Goal: Information Seeking & Learning: Understand process/instructions

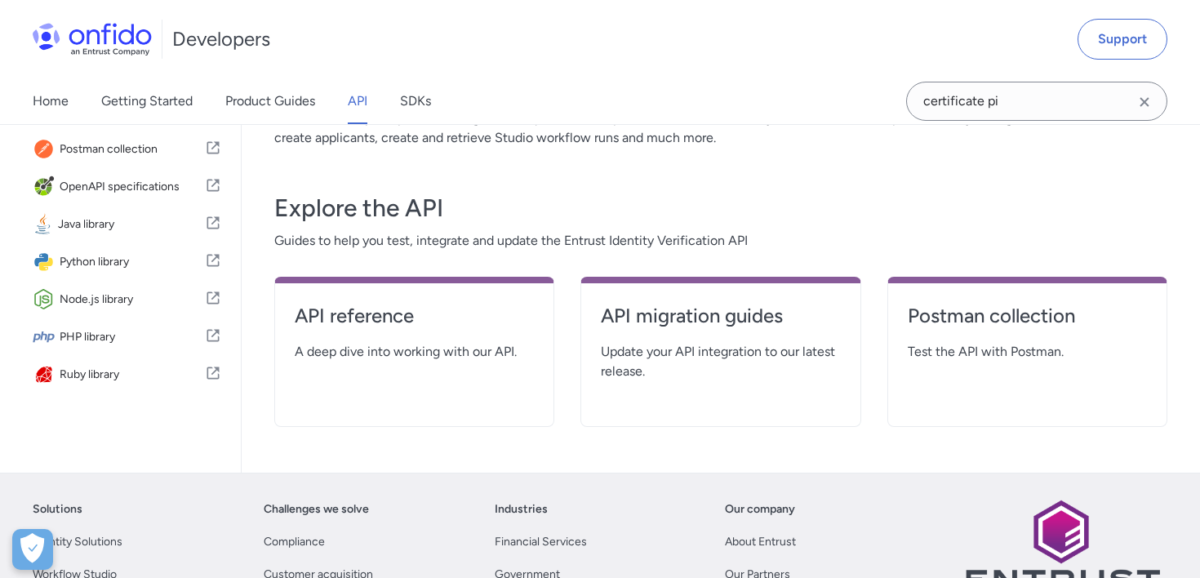
scroll to position [228, 0]
click at [402, 315] on h4 "API reference" at bounding box center [414, 315] width 239 height 26
select select "http"
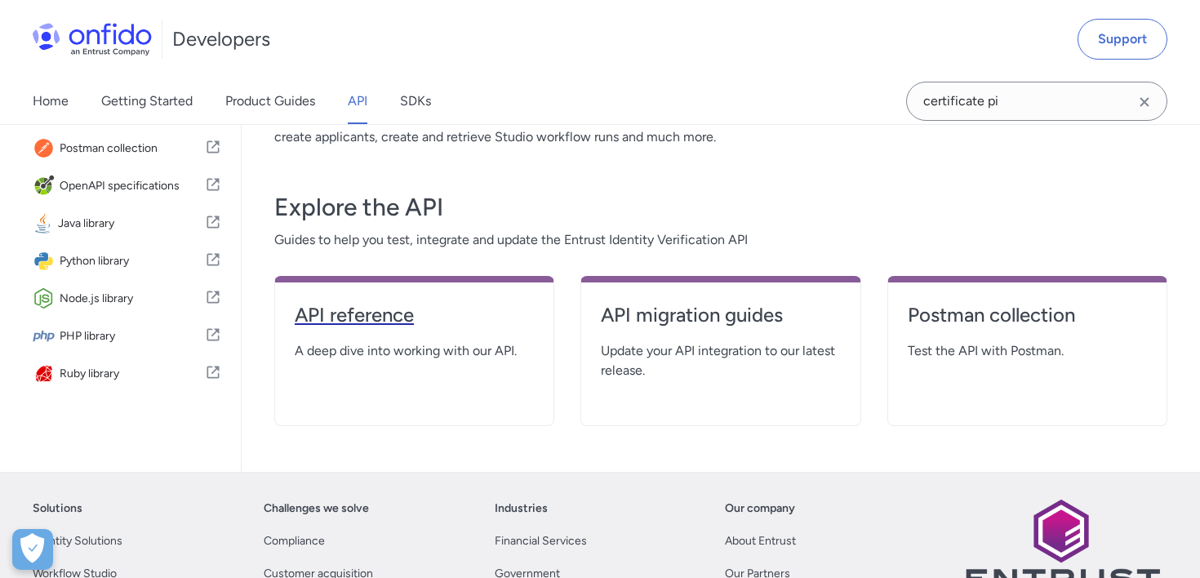
select select "http"
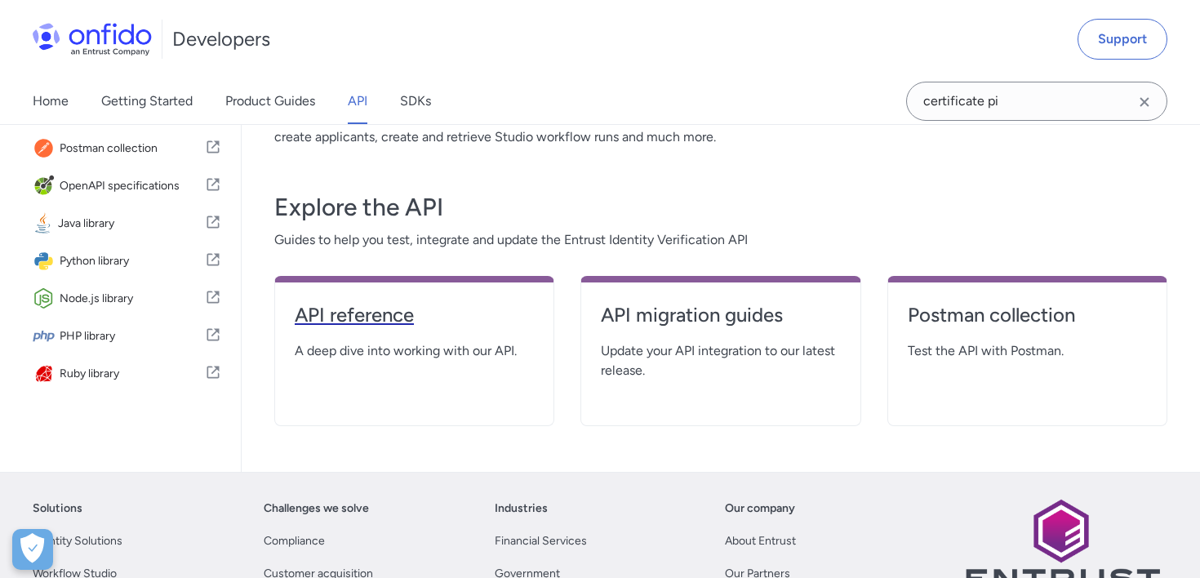
select select "http"
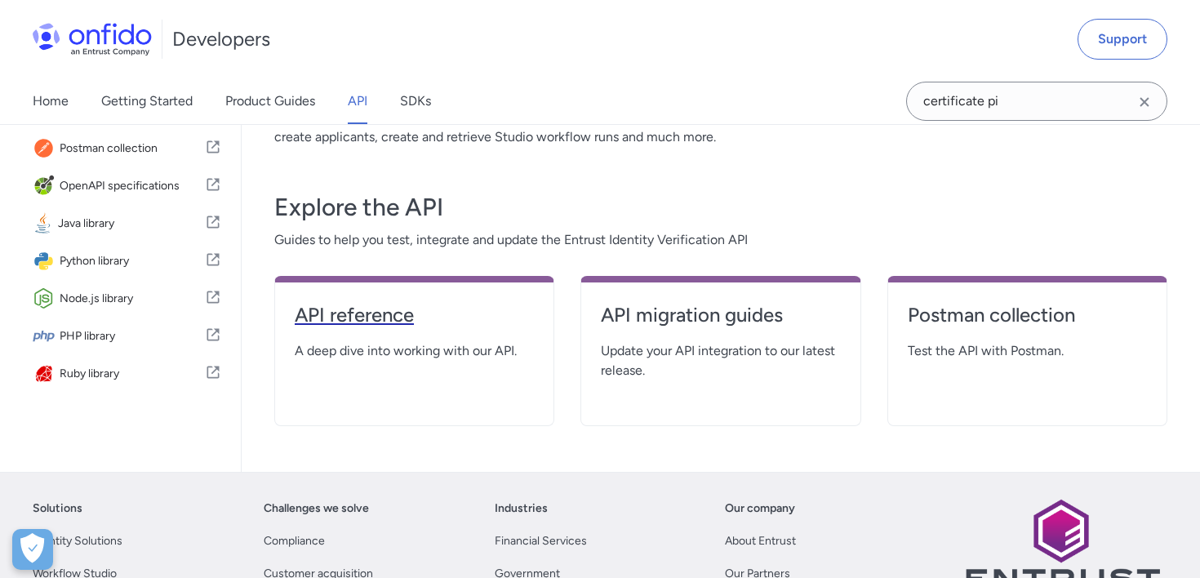
select select "http"
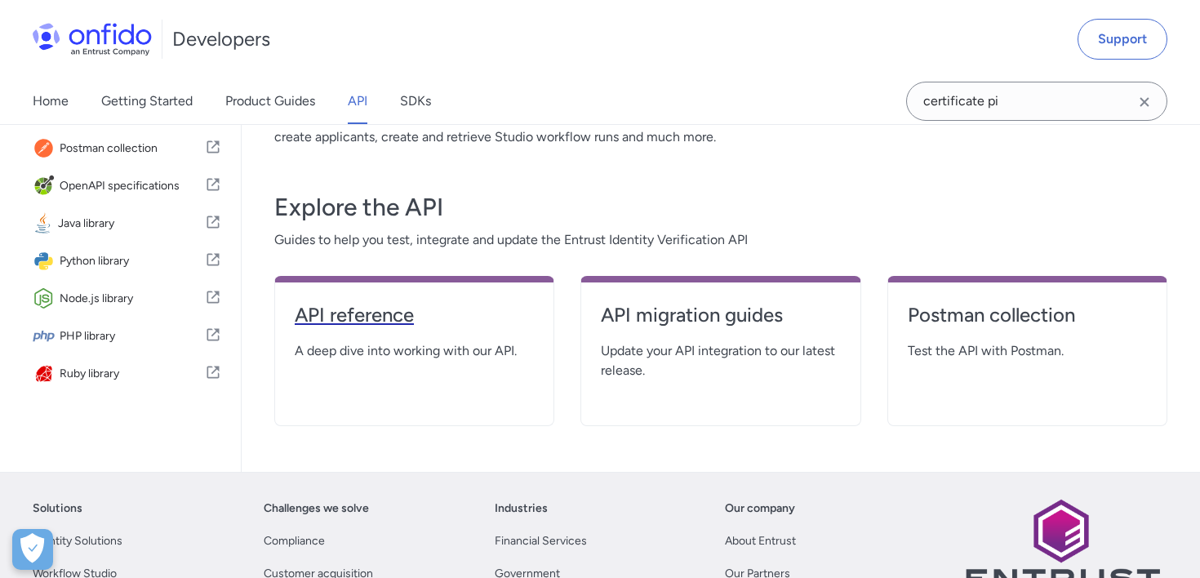
select select "http"
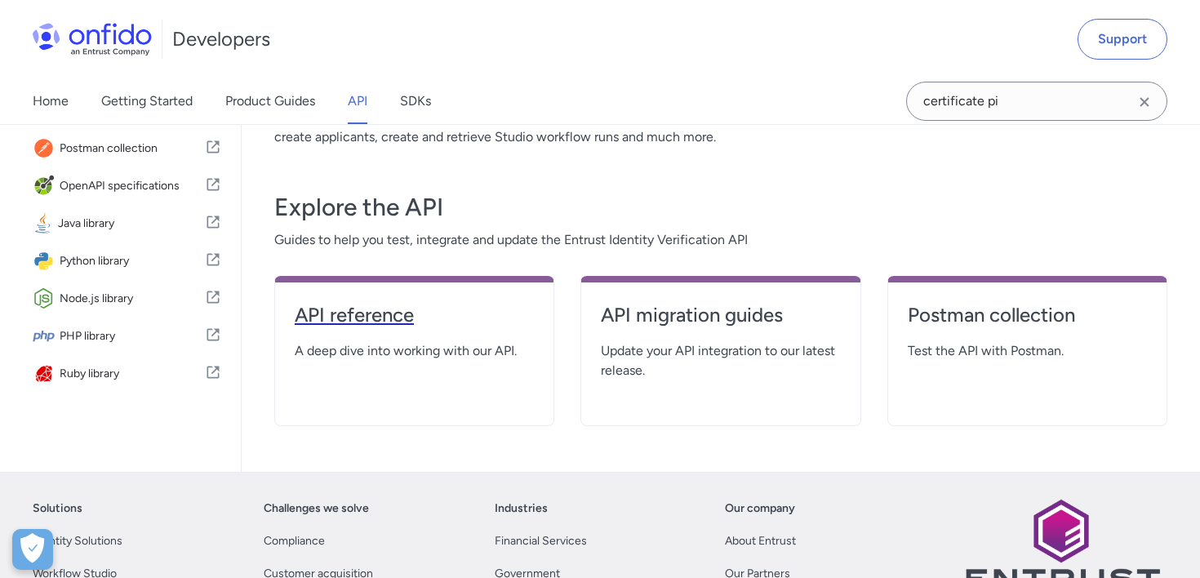
select select "http"
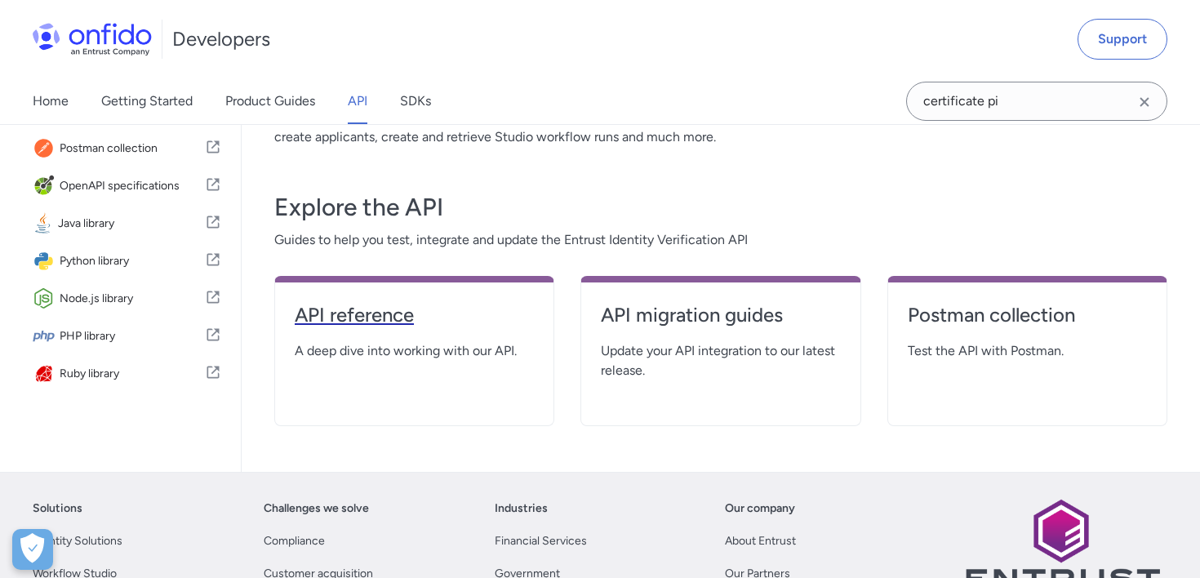
select select "http"
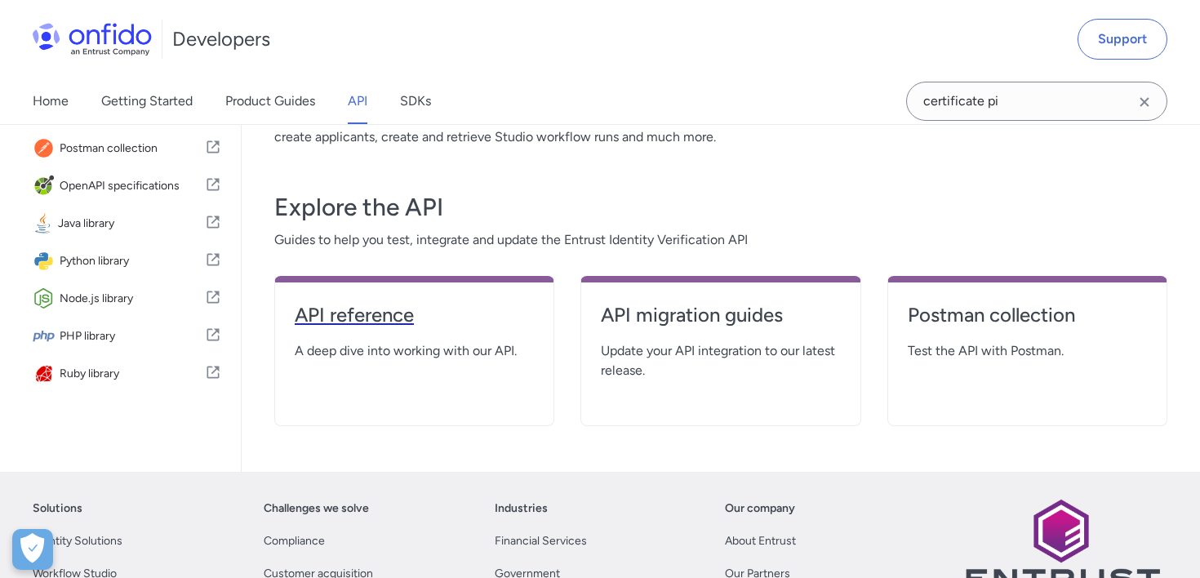
select select "http"
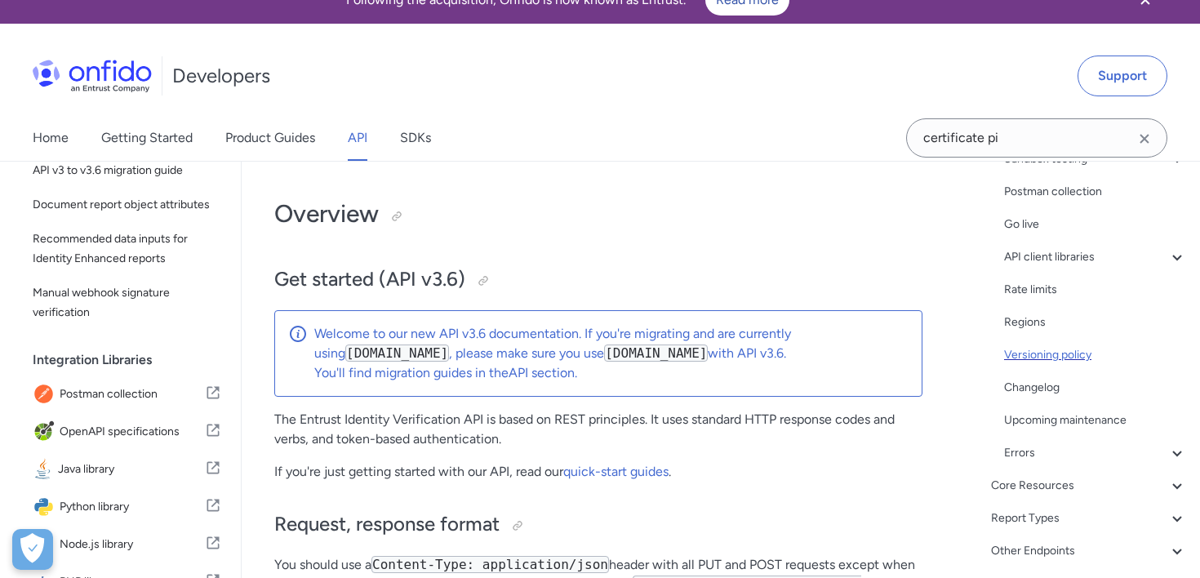
scroll to position [323, 0]
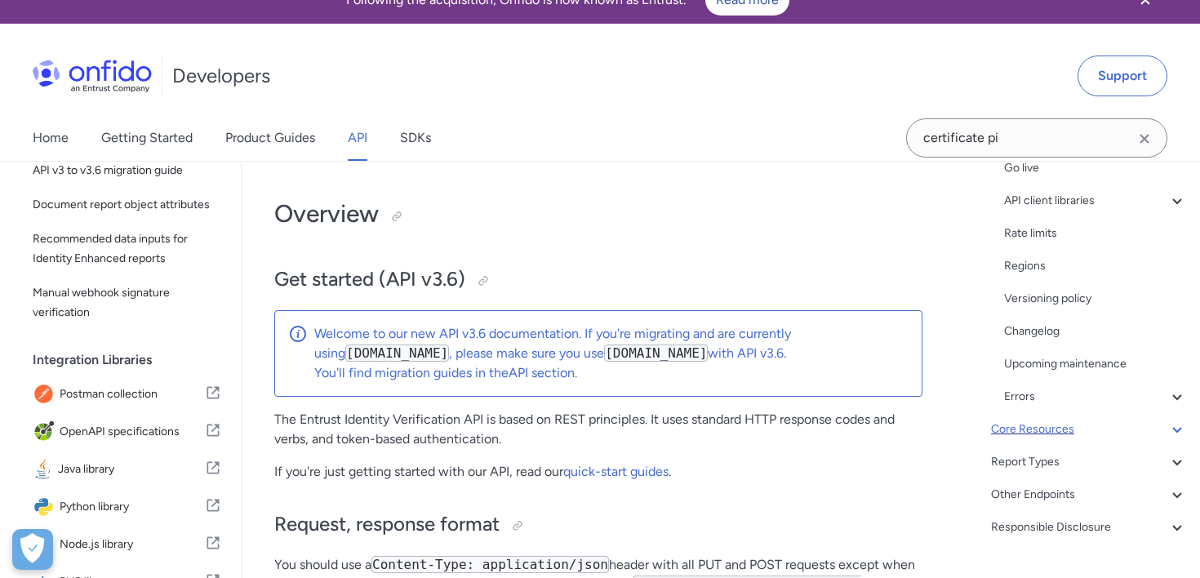
click at [1091, 438] on div "Core Resources" at bounding box center [1089, 430] width 196 height 20
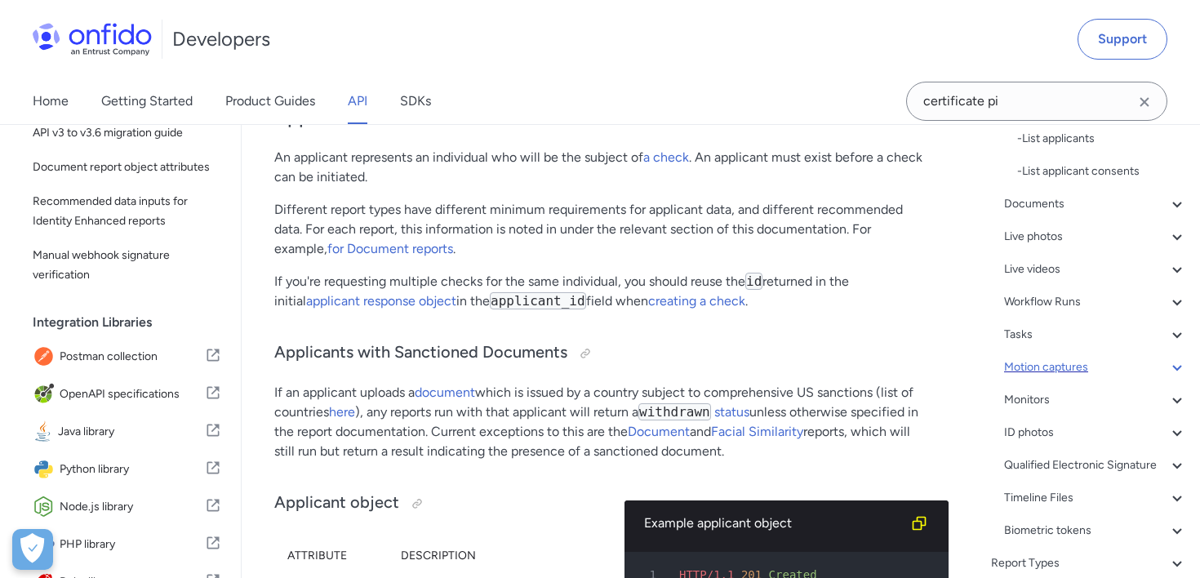
scroll to position [600, 0]
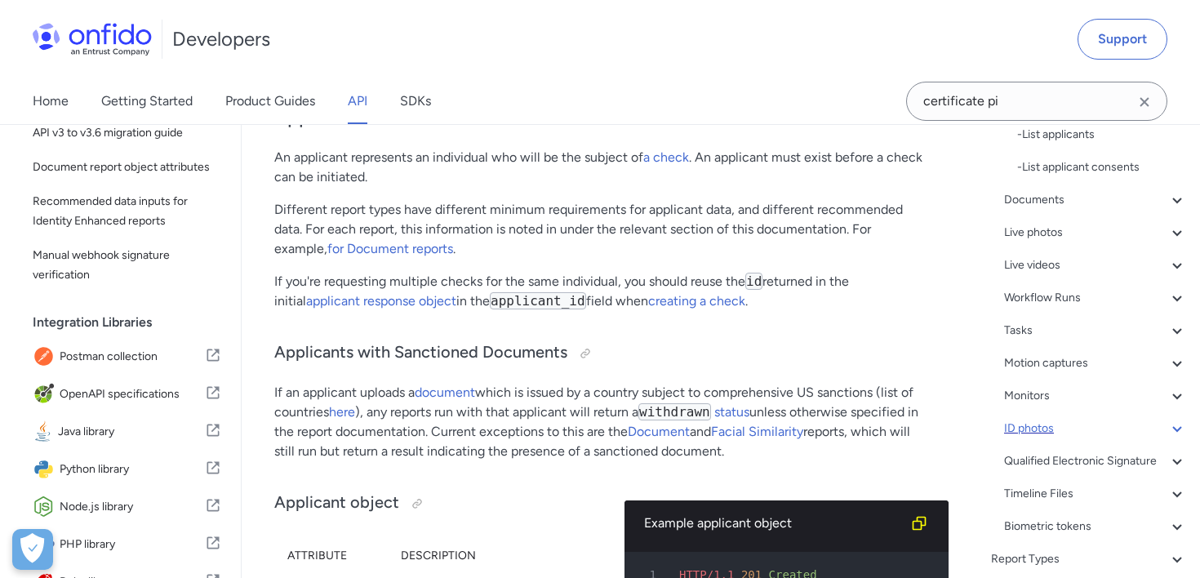
click at [1181, 425] on icon at bounding box center [1178, 429] width 20 height 20
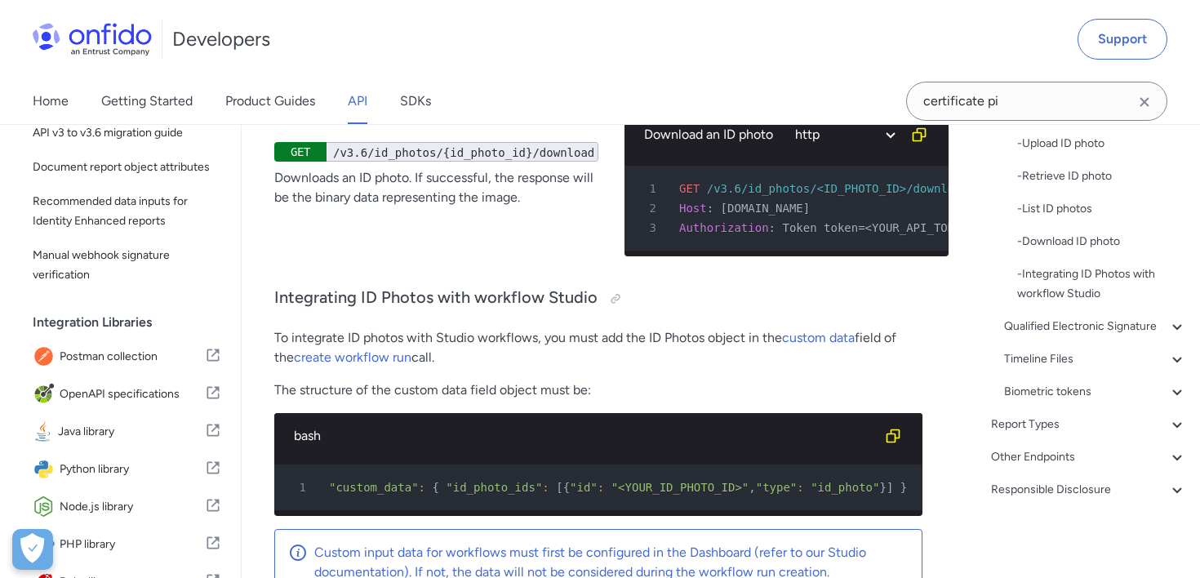
scroll to position [506, 0]
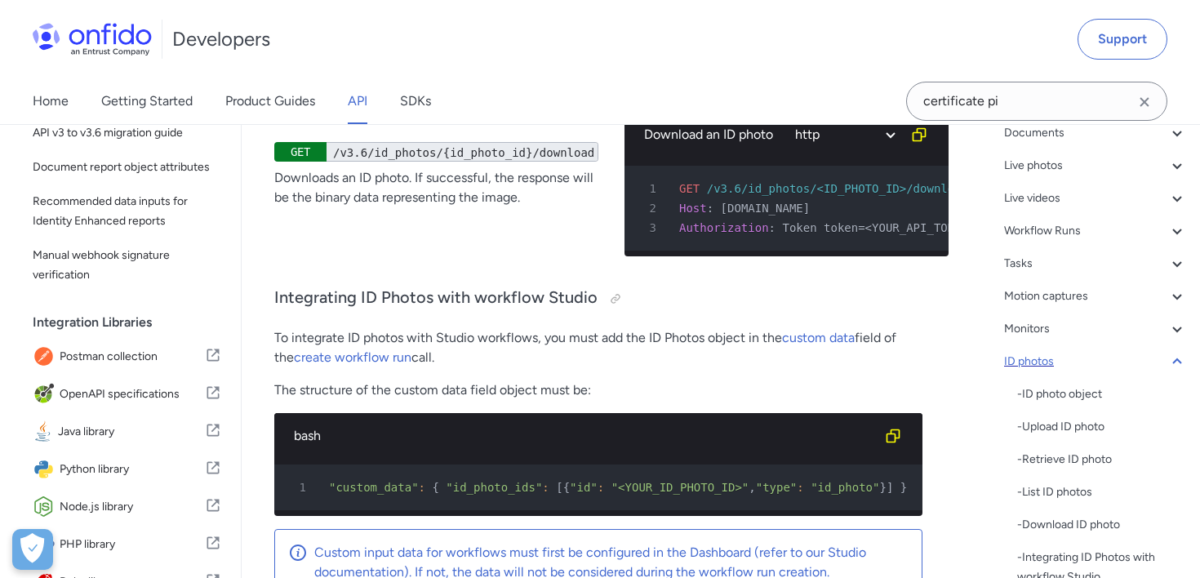
scroll to position [220, 0]
click at [1166, 166] on div "Live photos" at bounding box center [1095, 168] width 183 height 20
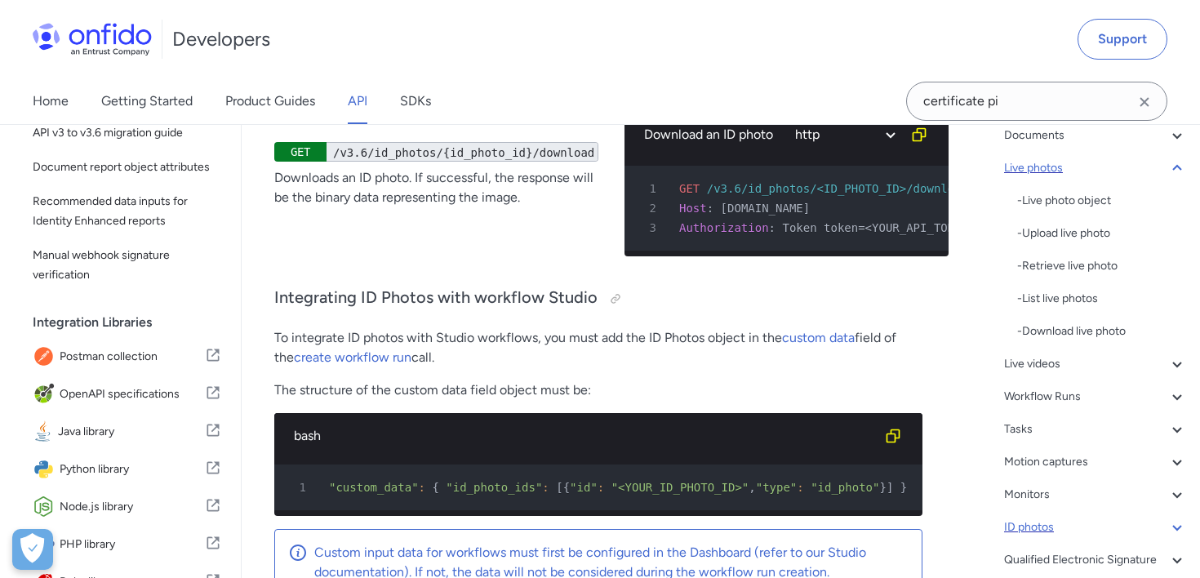
scroll to position [35681, 0]
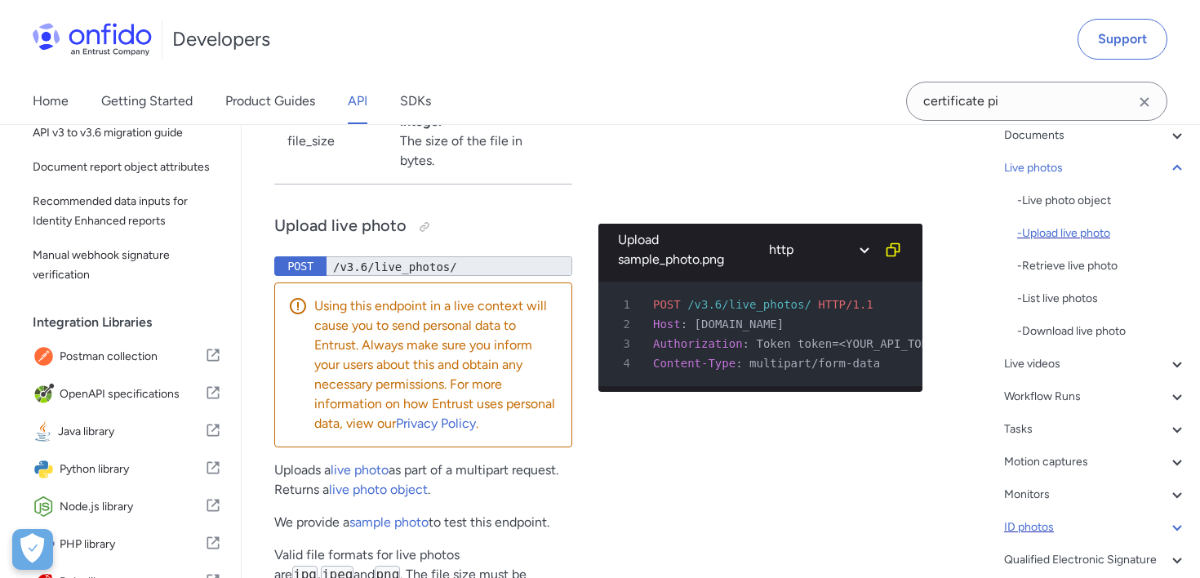
click at [1068, 234] on div "- Upload live photo" at bounding box center [1102, 234] width 170 height 20
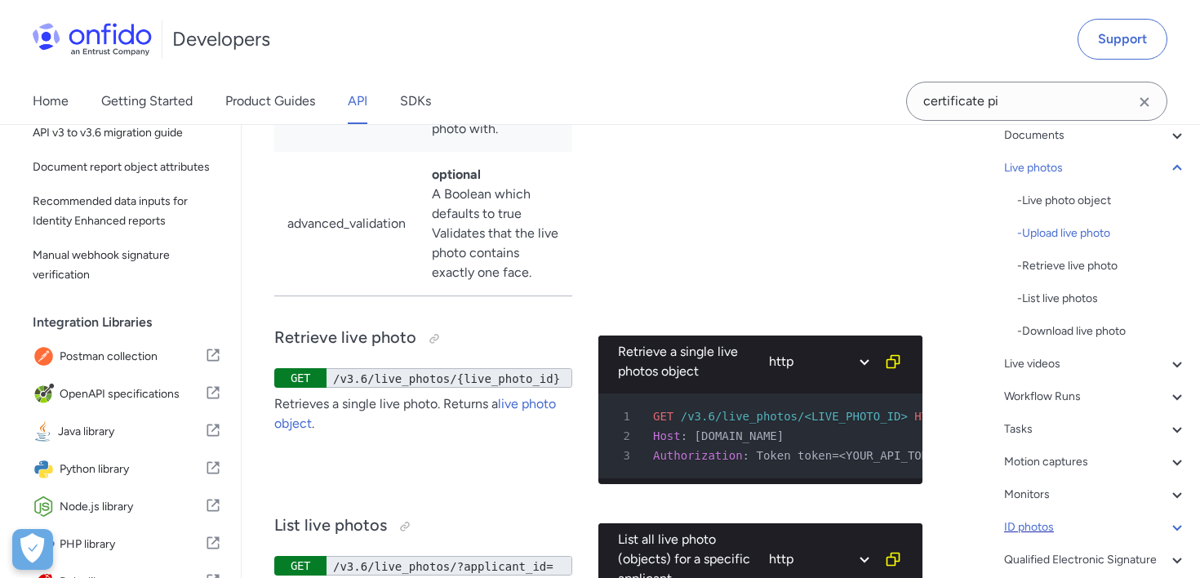
click at [1046, 525] on div "ID photos" at bounding box center [1095, 528] width 183 height 20
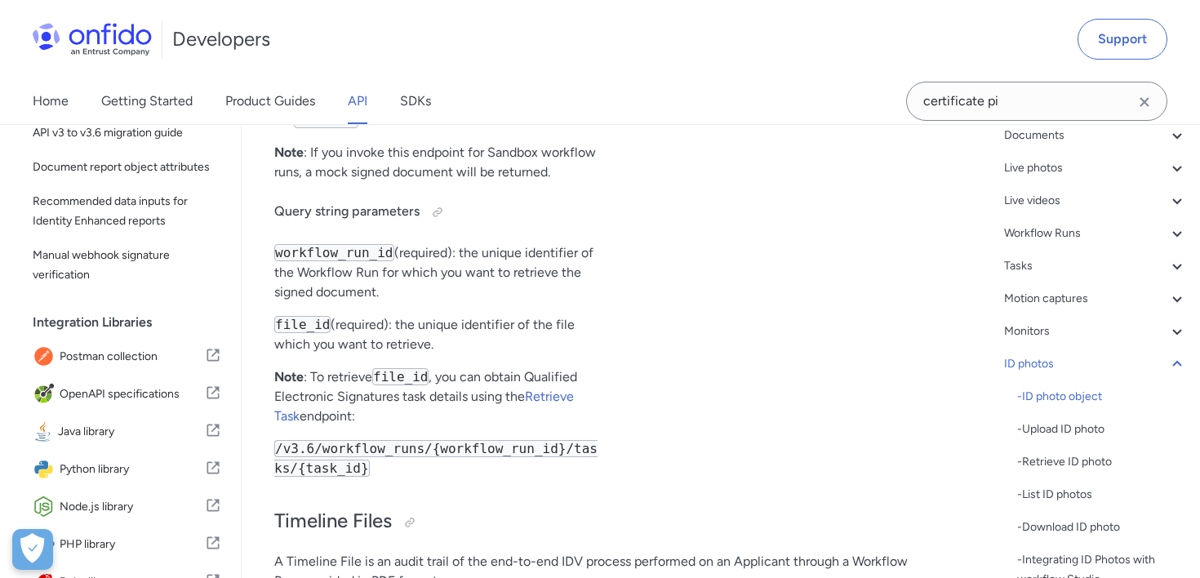
scroll to position [62266, 0]
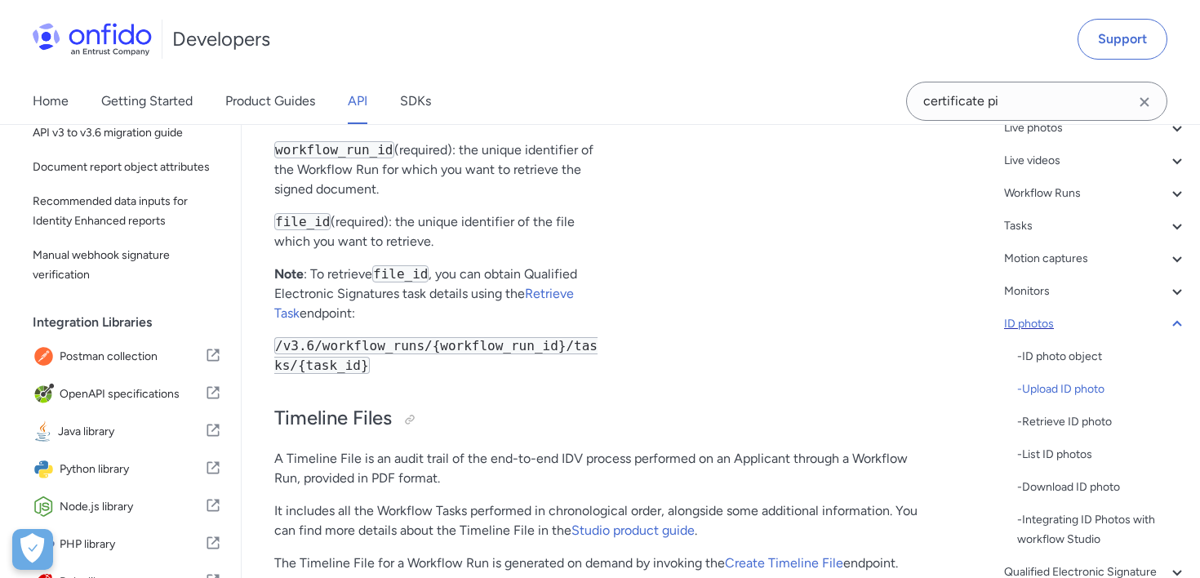
click at [1179, 322] on icon at bounding box center [1178, 324] width 20 height 20
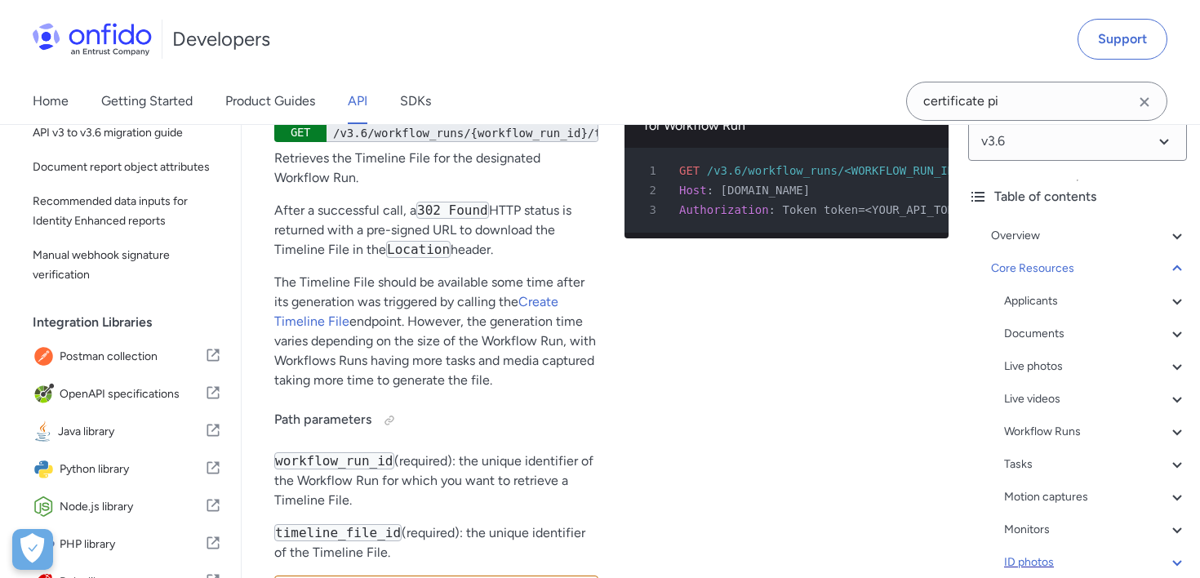
scroll to position [64132, 0]
